Goal: Transaction & Acquisition: Purchase product/service

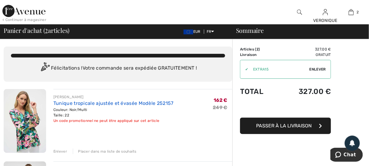
click at [80, 102] on link "Tunique tropicale ajustée et évasée Modèle 252157" at bounding box center [113, 103] width 120 height 6
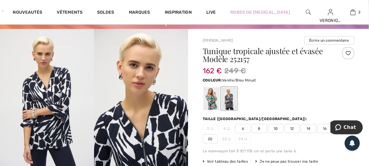
scroll to position [30, 0]
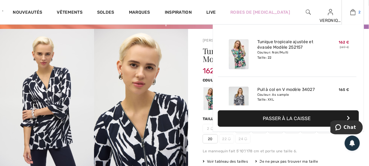
click at [351, 12] on img at bounding box center [353, 12] width 5 height 7
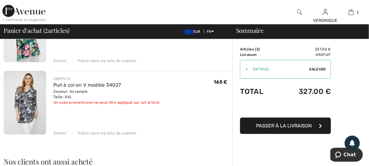
scroll to position [91, 0]
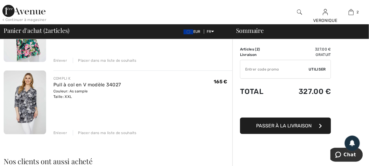
type input "EXTRA15"
type input "NEW15"
type input "FLASH15"
type input "NEW10"
type input "FREEXPRESS"
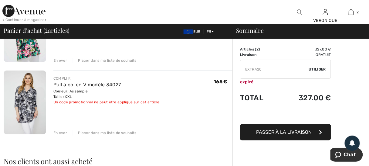
type input "FREEDENIMBAG"
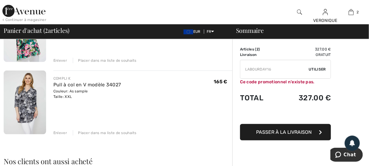
drag, startPoint x: 217, startPoint y: 74, endPoint x: 226, endPoint y: 73, distance: 9.8
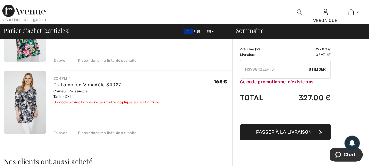
type input "NEW15"
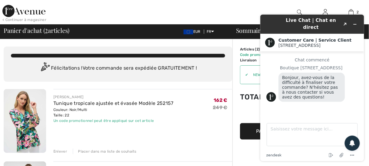
click at [203, 126] on div "JOSEPH RIBKOFF Tunique tropicale ajustée et évasée Modèle 252157 Couleur: Noir/…" at bounding box center [142, 121] width 179 height 65
click at [356, 22] on icon "Réduire le widget" at bounding box center [355, 24] width 4 height 4
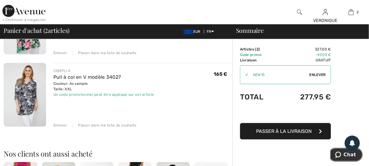
scroll to position [99, 0]
click at [29, 99] on img at bounding box center [25, 95] width 43 height 64
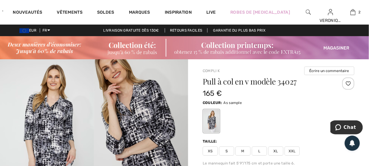
click at [138, 51] on img at bounding box center [184, 47] width 369 height 23
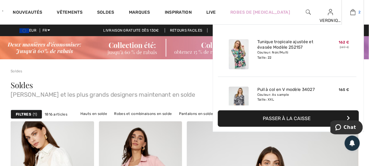
click at [352, 11] on img at bounding box center [353, 12] width 5 height 7
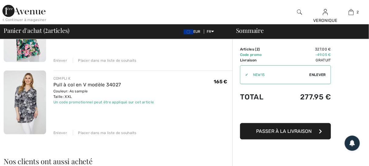
click at [30, 108] on img at bounding box center [25, 102] width 43 height 64
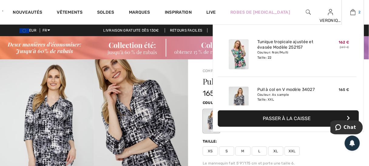
click at [351, 11] on img at bounding box center [353, 12] width 5 height 7
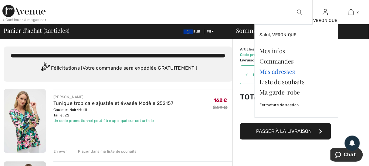
click at [286, 73] on link "Mes adresses" at bounding box center [296, 71] width 73 height 10
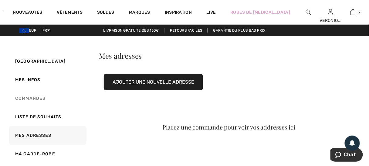
click at [33, 97] on link "Commandes" at bounding box center [47, 98] width 79 height 19
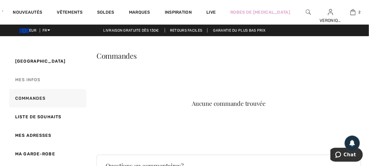
click at [36, 78] on link "Mes infos" at bounding box center [47, 79] width 79 height 19
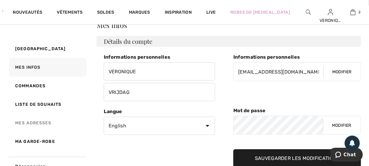
scroll to position [30, 0]
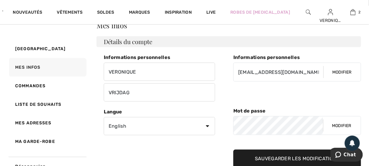
click at [34, 121] on link "Mes adresses" at bounding box center [47, 123] width 79 height 19
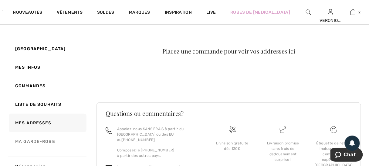
scroll to position [118, 0]
